Goal: Navigation & Orientation: Find specific page/section

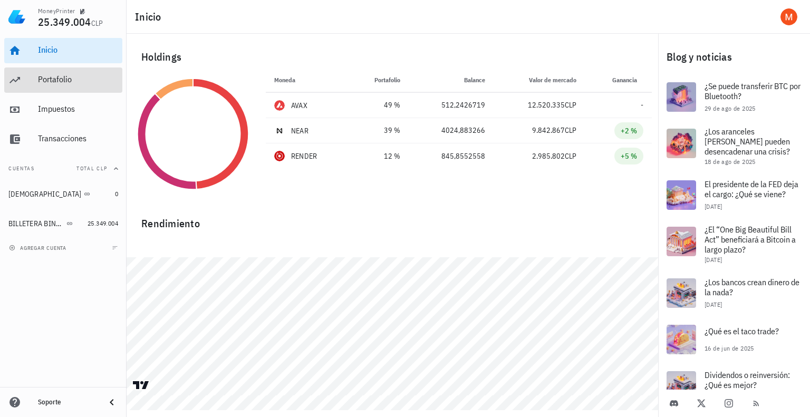
click at [50, 90] on div "Portafolio" at bounding box center [78, 80] width 80 height 24
